Goal: Information Seeking & Learning: Learn about a topic

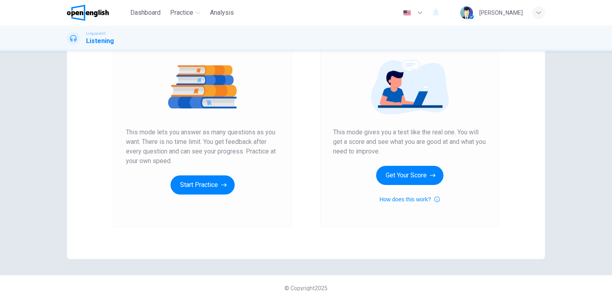
scroll to position [94, 0]
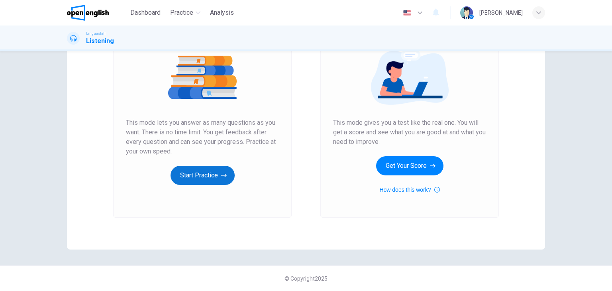
click at [196, 174] on button "Start Practice" at bounding box center [202, 175] width 64 height 19
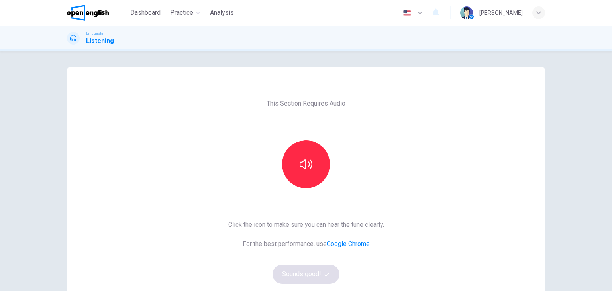
scroll to position [40, 0]
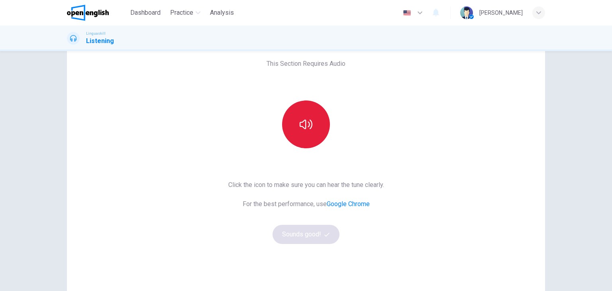
drag, startPoint x: 308, startPoint y: 128, endPoint x: 308, endPoint y: 134, distance: 6.0
click at [308, 129] on icon "button" at bounding box center [306, 124] width 13 height 13
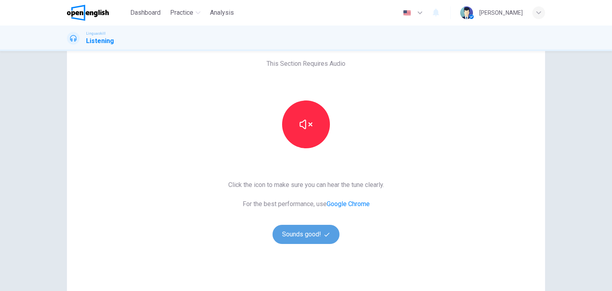
click at [312, 237] on button "Sounds good!" at bounding box center [305, 234] width 67 height 19
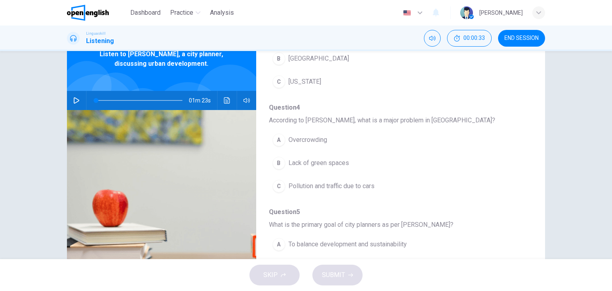
scroll to position [341, 0]
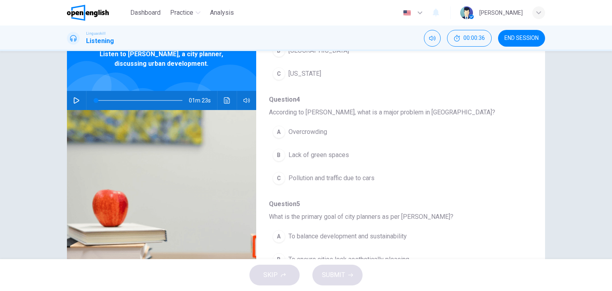
click at [279, 177] on div "C" at bounding box center [278, 178] width 13 height 13
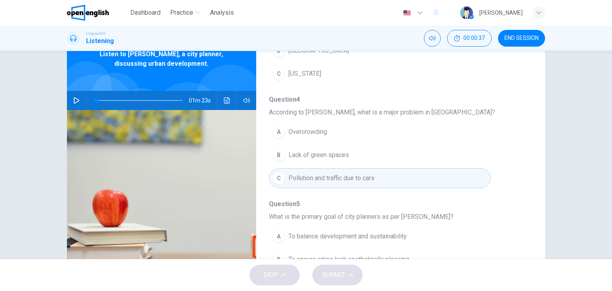
click at [279, 178] on div "C" at bounding box center [278, 178] width 13 height 13
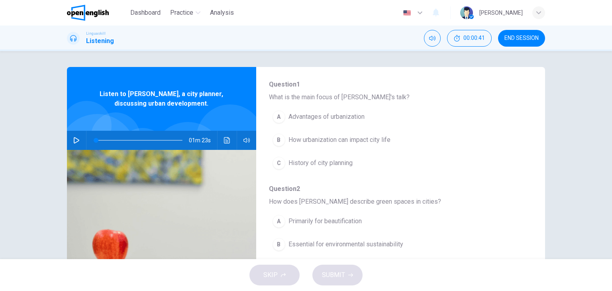
scroll to position [22, 0]
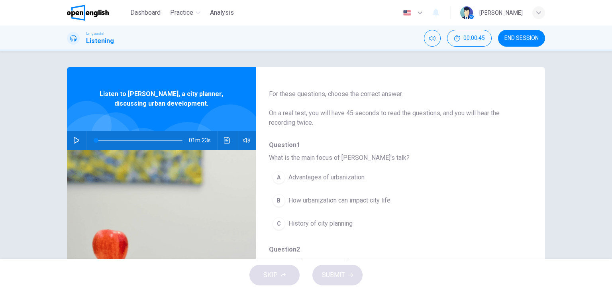
click at [70, 142] on button "button" at bounding box center [76, 140] width 13 height 19
click at [73, 139] on icon "button" at bounding box center [76, 140] width 6 height 6
click at [277, 198] on div "B" at bounding box center [278, 200] width 13 height 13
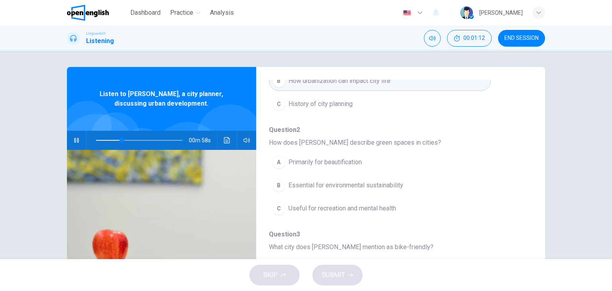
scroll to position [142, 0]
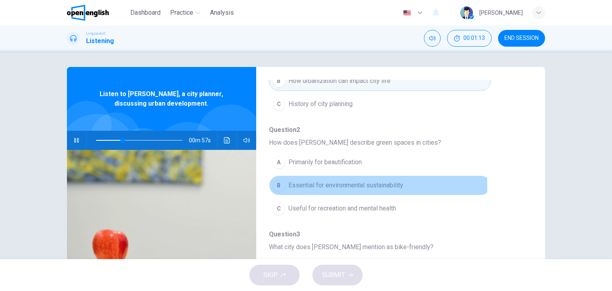
click at [284, 184] on button "B Essential for environmental sustainability" at bounding box center [380, 185] width 222 height 20
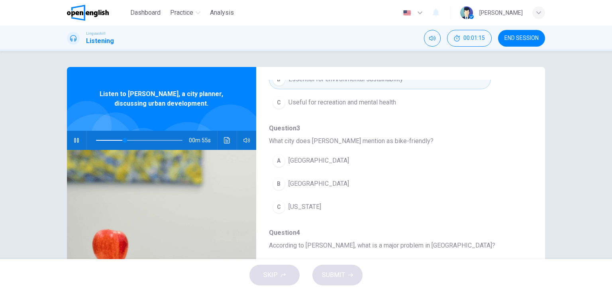
scroll to position [261, 0]
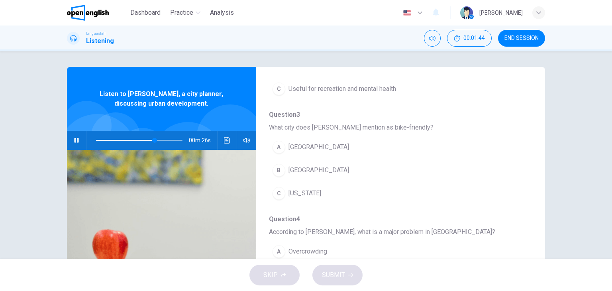
click at [278, 166] on div "B" at bounding box center [278, 170] width 13 height 13
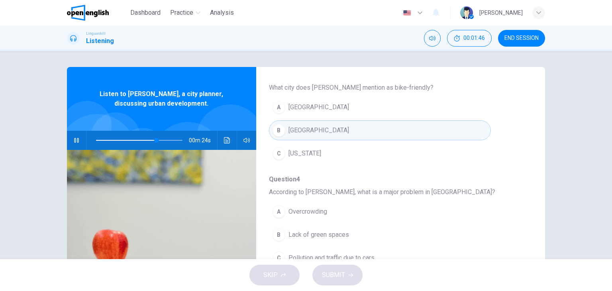
scroll to position [341, 0]
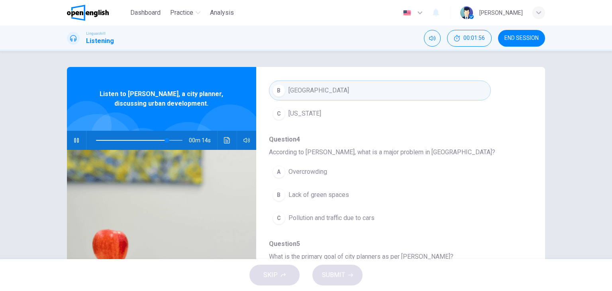
click at [274, 221] on div "C" at bounding box center [278, 217] width 13 height 13
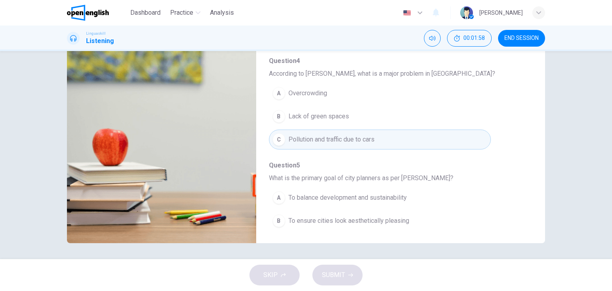
scroll to position [301, 0]
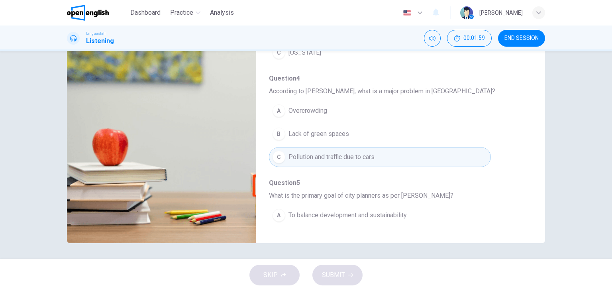
click at [282, 107] on div "A" at bounding box center [278, 110] width 13 height 13
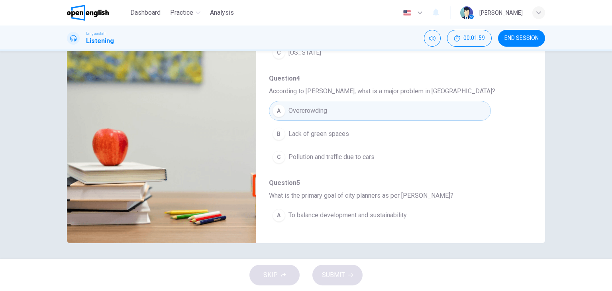
click at [284, 154] on button "C Pollution and traffic due to cars" at bounding box center [380, 157] width 222 height 20
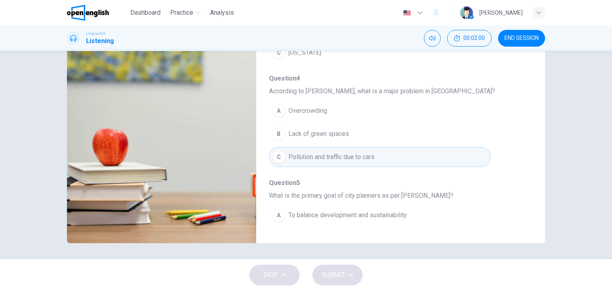
scroll to position [341, 0]
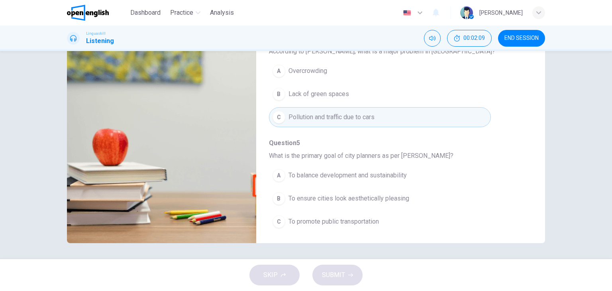
click at [279, 174] on div "A" at bounding box center [278, 175] width 13 height 13
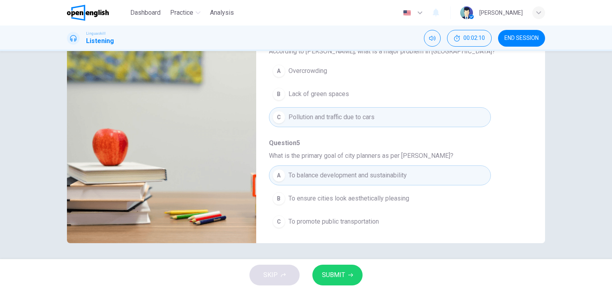
click at [325, 278] on span "SUBMIT" at bounding box center [333, 274] width 23 height 11
type input "*"
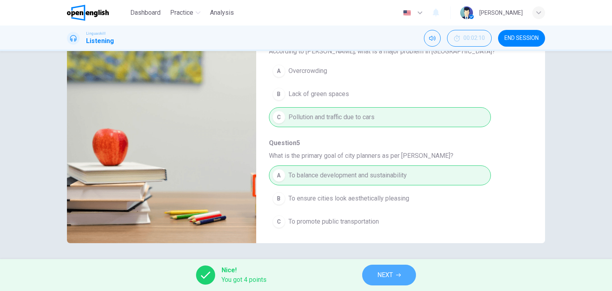
click at [388, 274] on span "NEXT" at bounding box center [385, 274] width 16 height 11
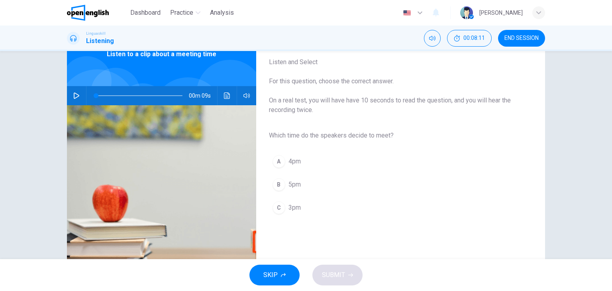
scroll to position [101, 0]
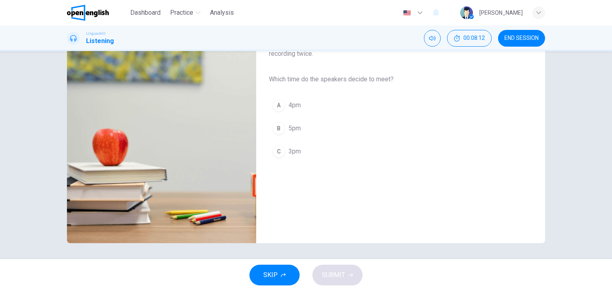
click at [276, 278] on span "SKIP" at bounding box center [270, 274] width 14 height 11
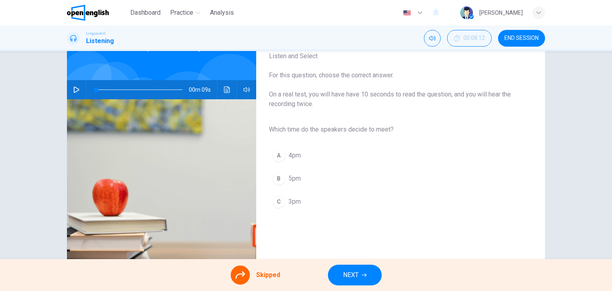
scroll to position [0, 0]
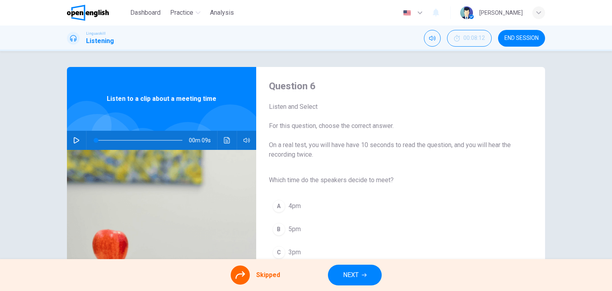
click at [513, 40] on span "END SESSION" at bounding box center [521, 38] width 34 height 6
